Goal: Information Seeking & Learning: Learn about a topic

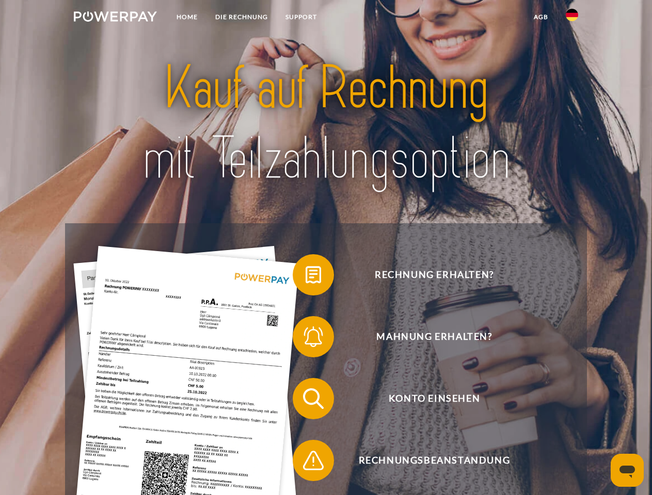
click at [115, 18] on img at bounding box center [115, 16] width 83 height 10
click at [572, 18] on img at bounding box center [572, 15] width 12 height 12
click at [540, 17] on link "agb" at bounding box center [541, 17] width 32 height 19
click at [305, 277] on span at bounding box center [298, 275] width 52 height 52
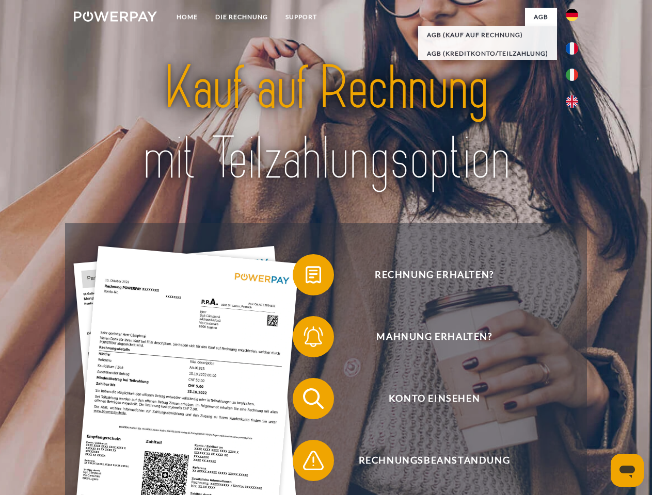
click at [305, 339] on span at bounding box center [298, 337] width 52 height 52
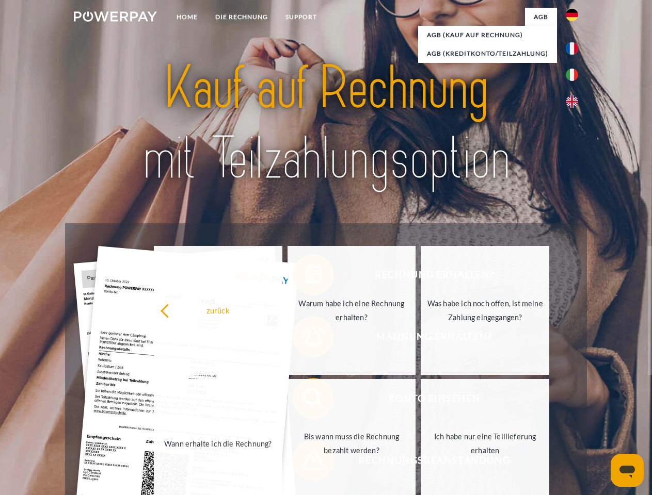
click at [305, 401] on link "Bis wann muss die Rechnung bezahlt werden?" at bounding box center [351, 443] width 128 height 129
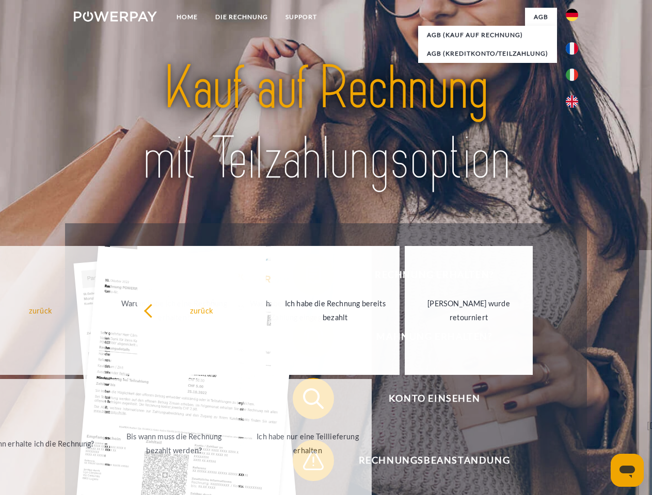
click at [305, 463] on span at bounding box center [298, 461] width 52 height 52
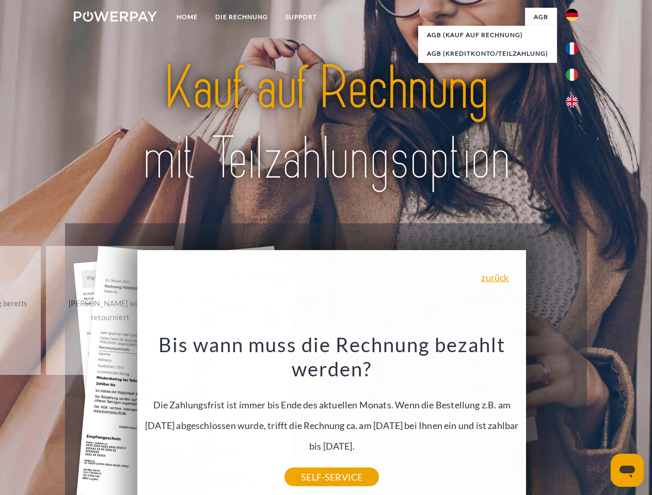
click at [627, 471] on icon "Messaging-Fenster öffnen" at bounding box center [626, 472] width 15 height 12
